Goal: Task Accomplishment & Management: Use online tool/utility

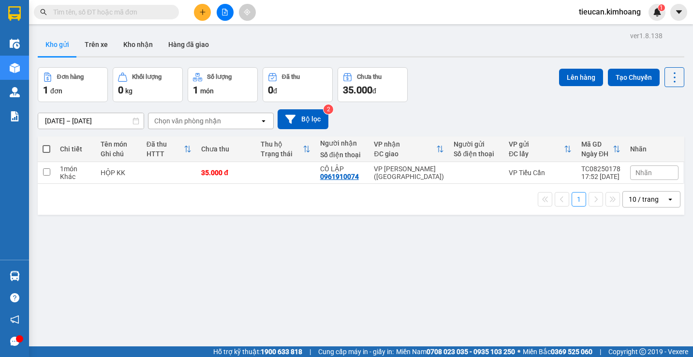
click at [125, 12] on input "text" at bounding box center [110, 12] width 114 height 11
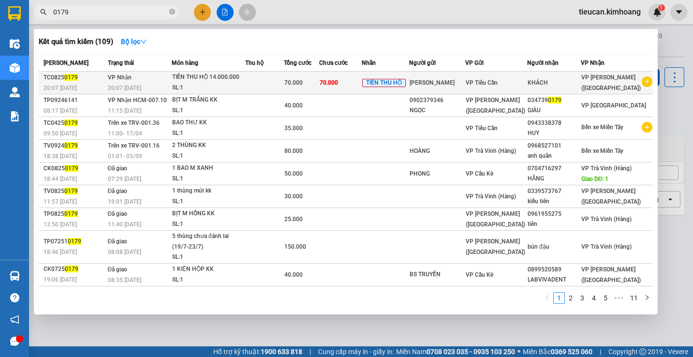
type input "0179"
click at [522, 76] on td "VP Tiểu Cần" at bounding box center [496, 83] width 62 height 23
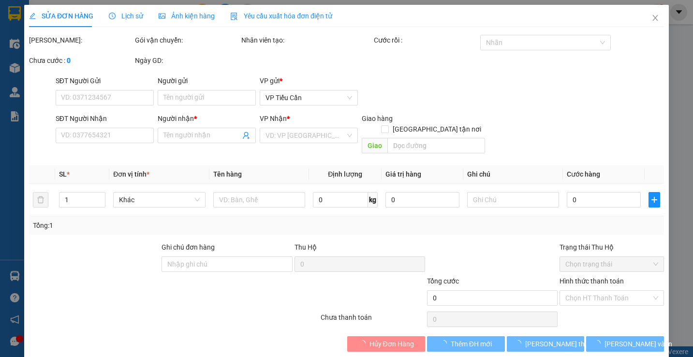
type input "[PERSON_NAME]"
type input "KHÁCH"
type input "70.000"
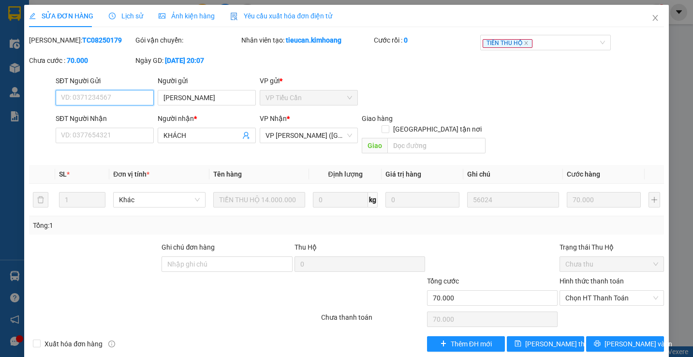
scroll to position [3, 0]
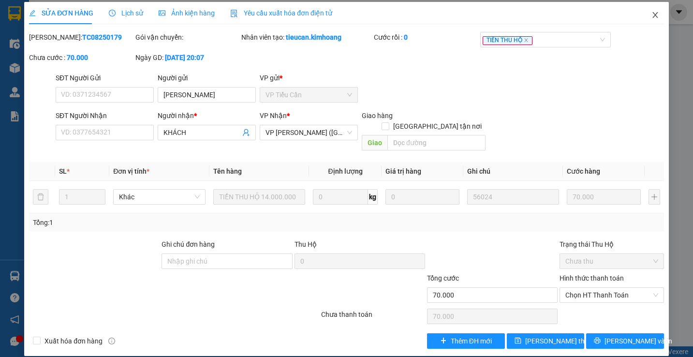
click at [651, 14] on icon "close" at bounding box center [655, 15] width 8 height 8
